Goal: Find specific page/section: Find specific page/section

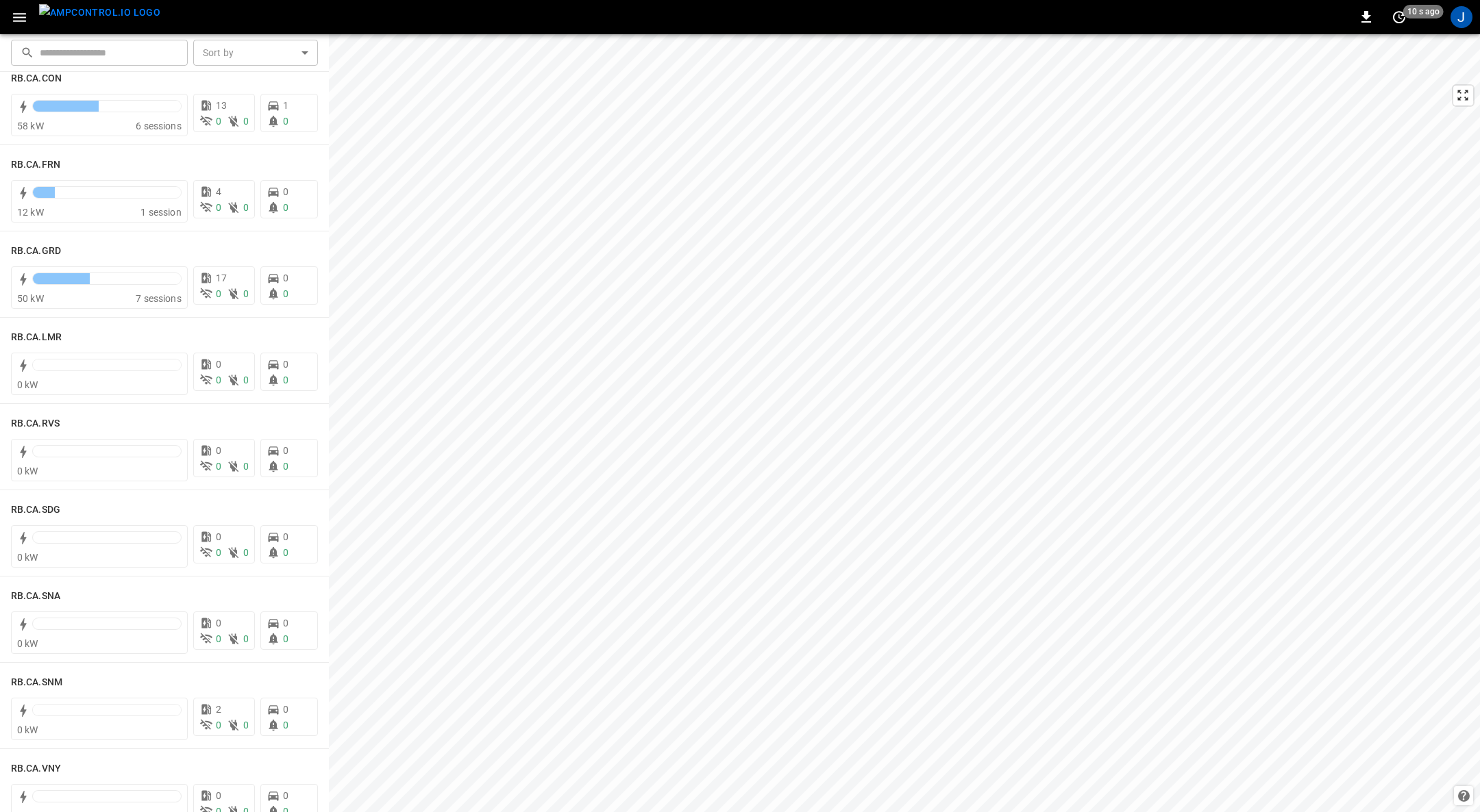
scroll to position [1849, 0]
click at [50, 251] on h6 "RB.CA.GRD" at bounding box center [36, 247] width 50 height 15
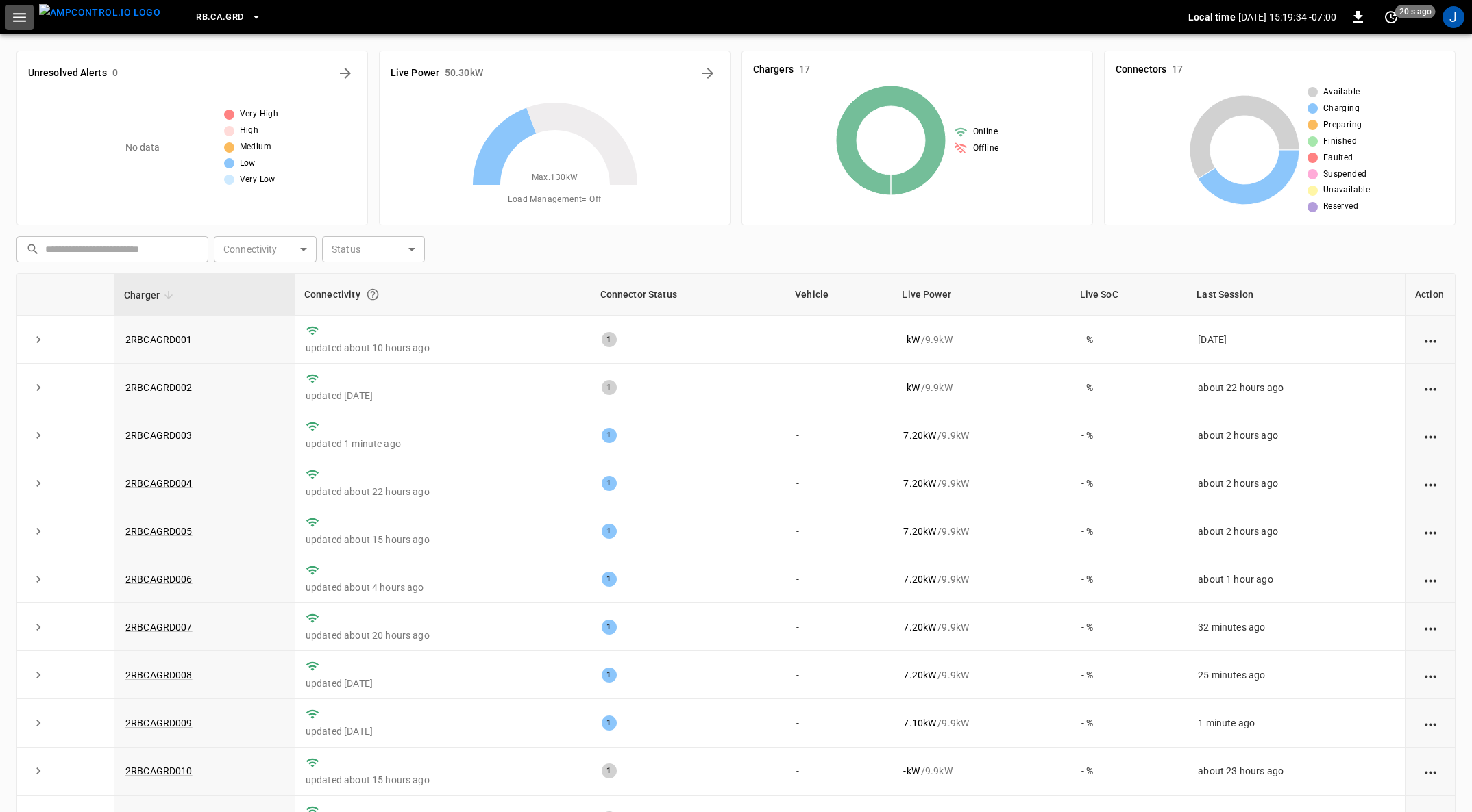
click at [21, 22] on icon "button" at bounding box center [19, 17] width 17 height 17
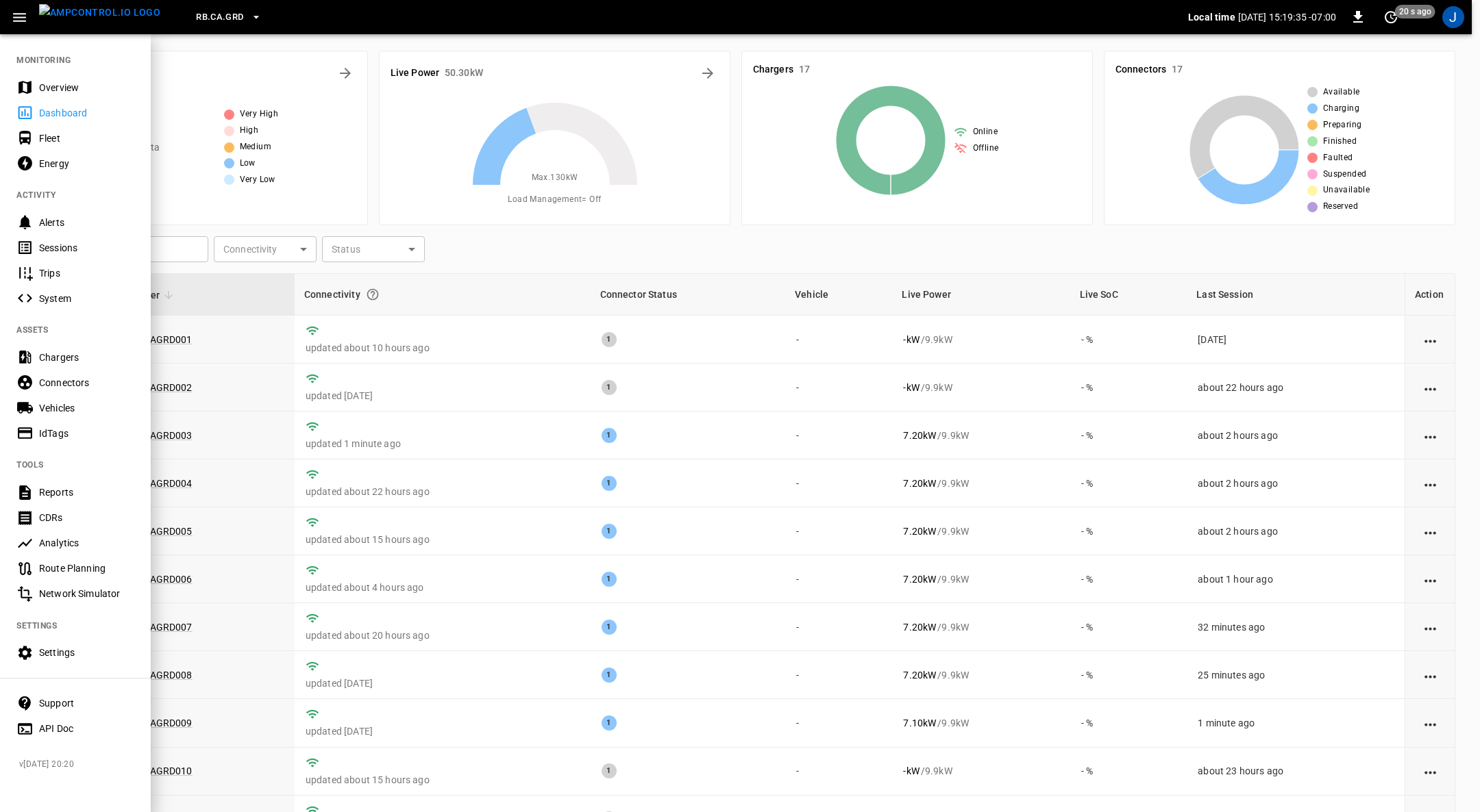
click at [45, 134] on div "Fleet" at bounding box center [86, 138] width 95 height 14
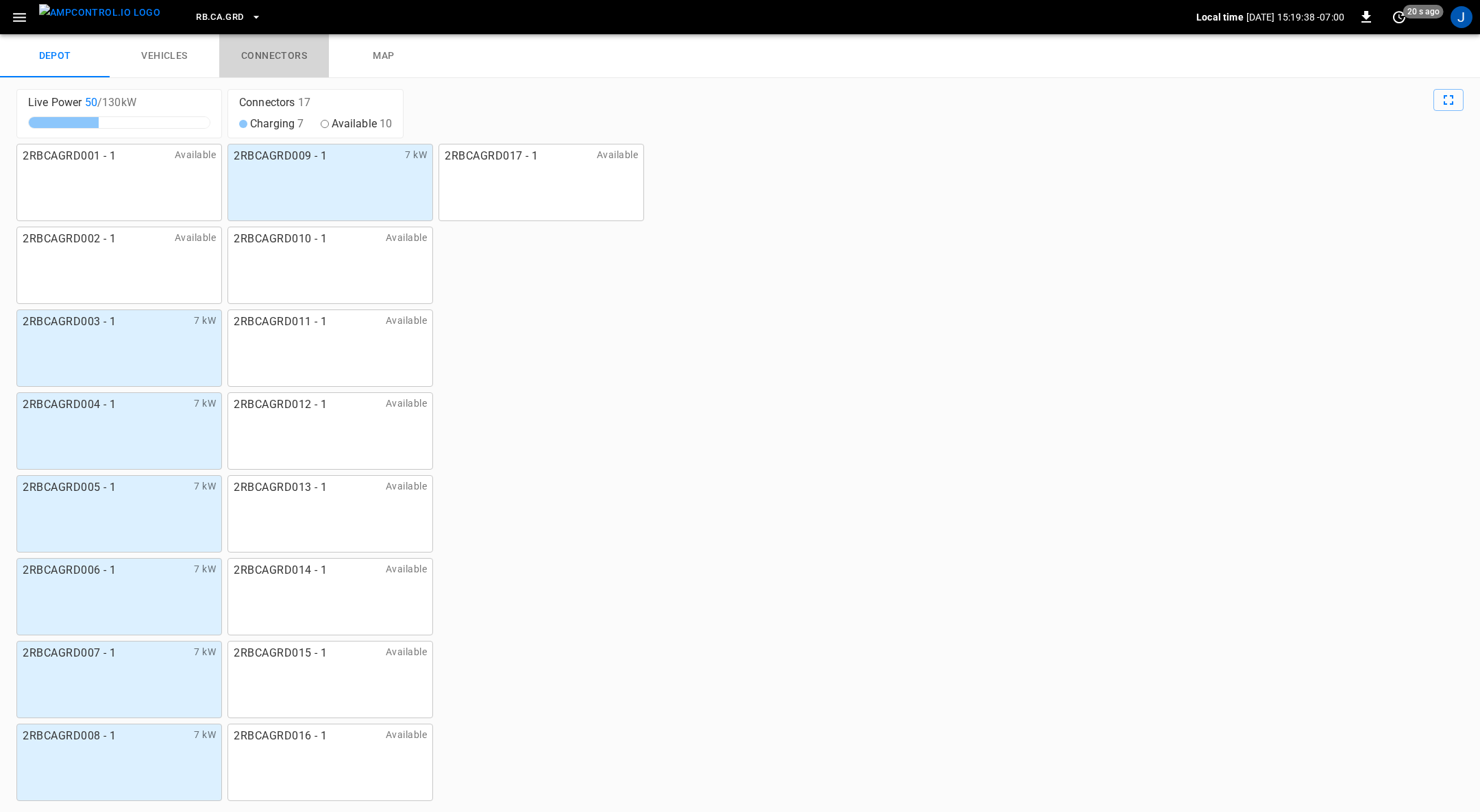
click at [274, 61] on link "connectors" at bounding box center [274, 55] width 109 height 44
